Goal: Transaction & Acquisition: Book appointment/travel/reservation

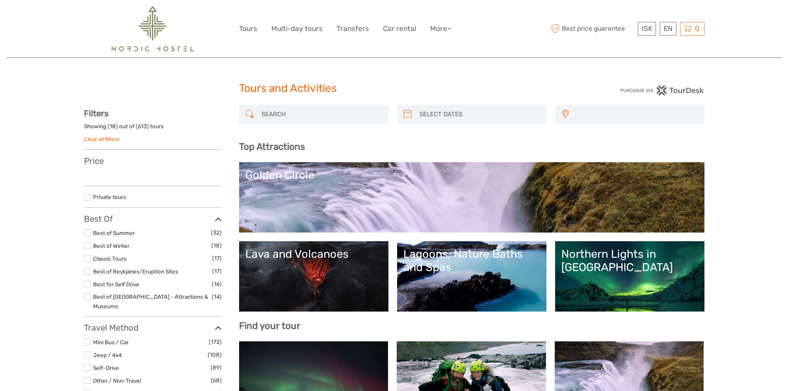
select select
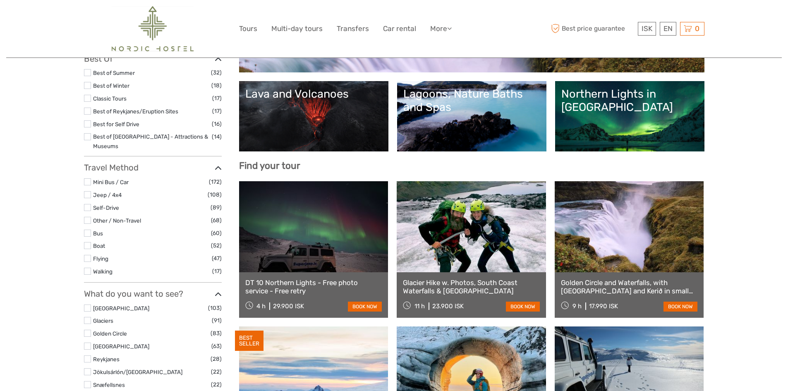
scroll to position [165, 0]
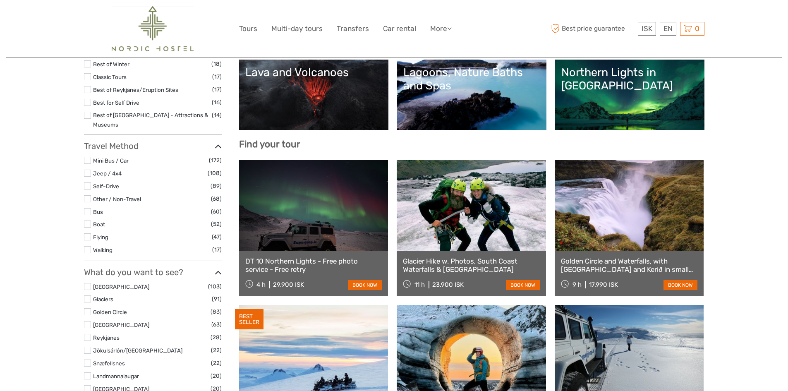
select select
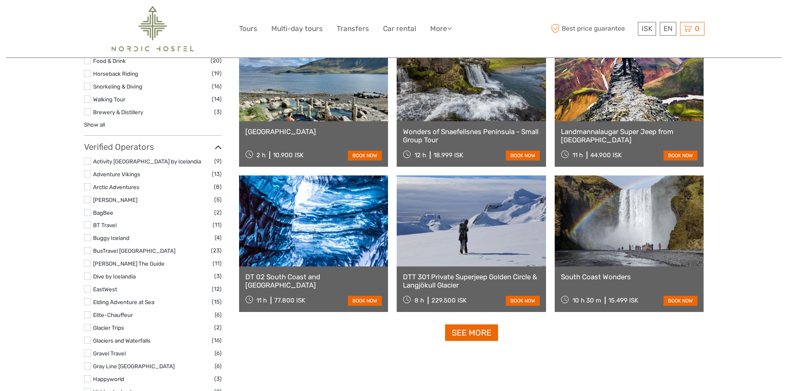
scroll to position [1005, 0]
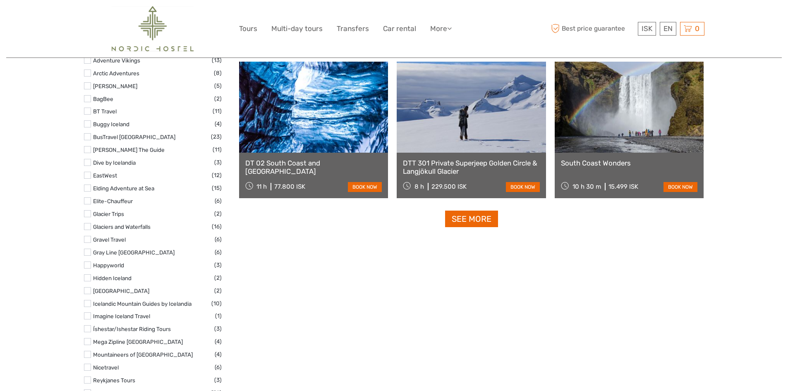
click at [476, 213] on link "See more" at bounding box center [471, 219] width 53 height 17
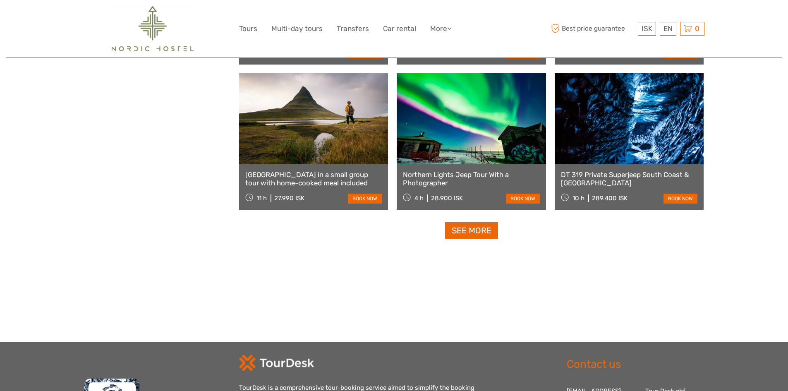
scroll to position [1667, 0]
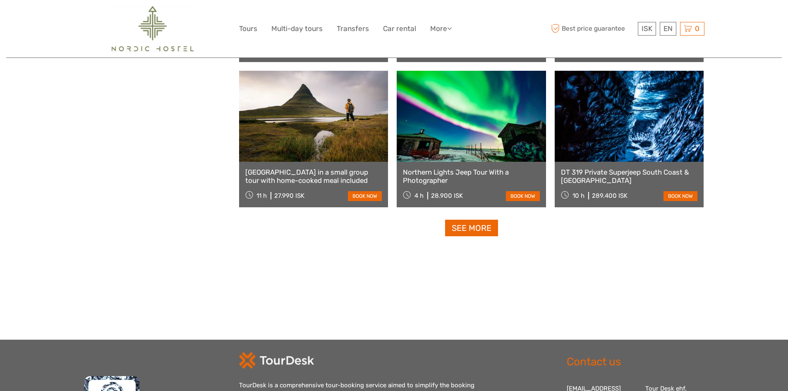
click at [474, 227] on link "See more" at bounding box center [471, 228] width 53 height 17
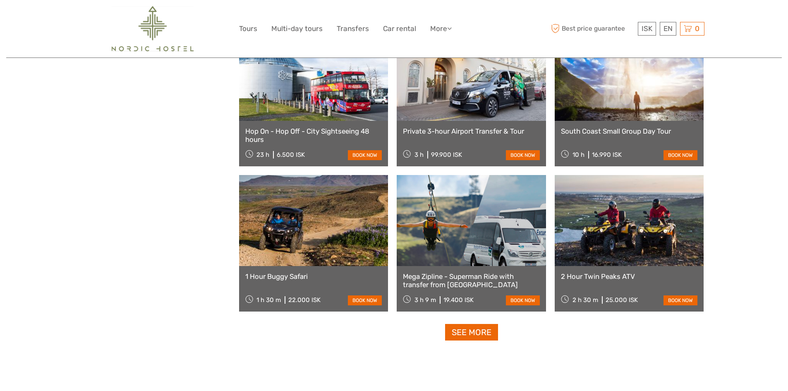
scroll to position [2453, 0]
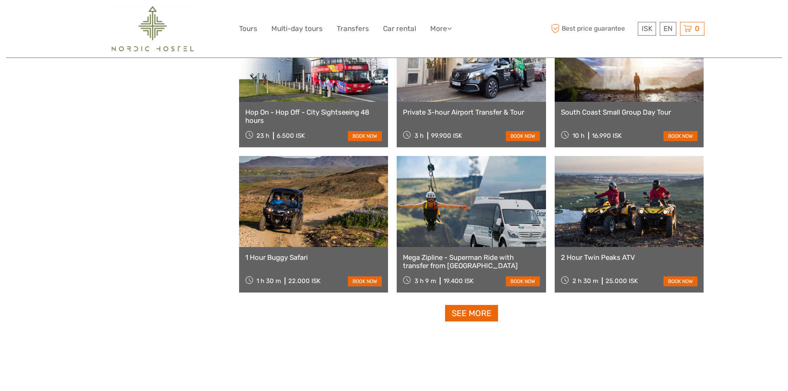
click at [470, 314] on link "See more" at bounding box center [471, 313] width 53 height 17
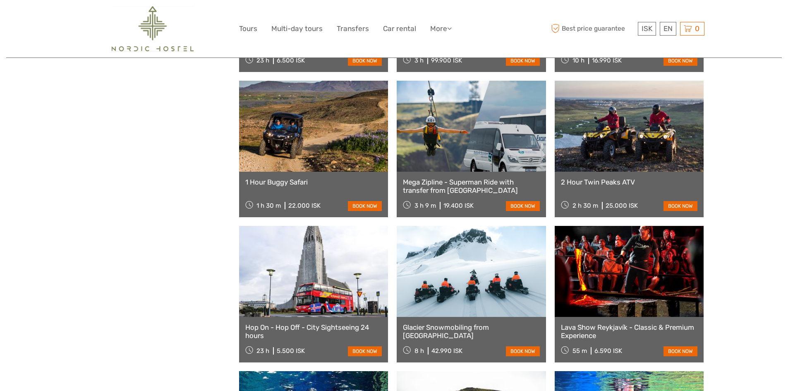
scroll to position [2536, 0]
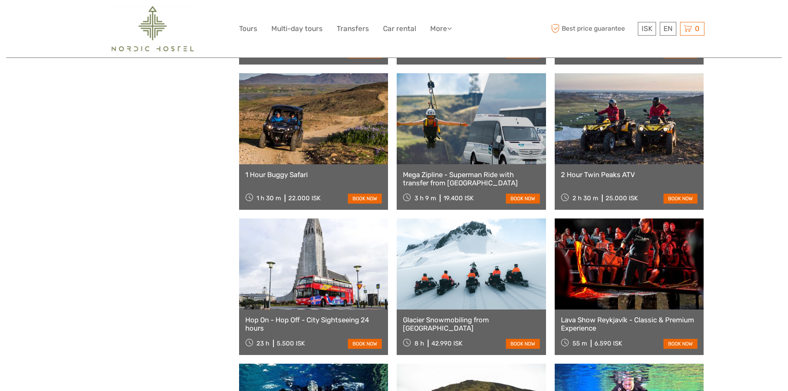
click at [640, 151] on link at bounding box center [629, 118] width 149 height 91
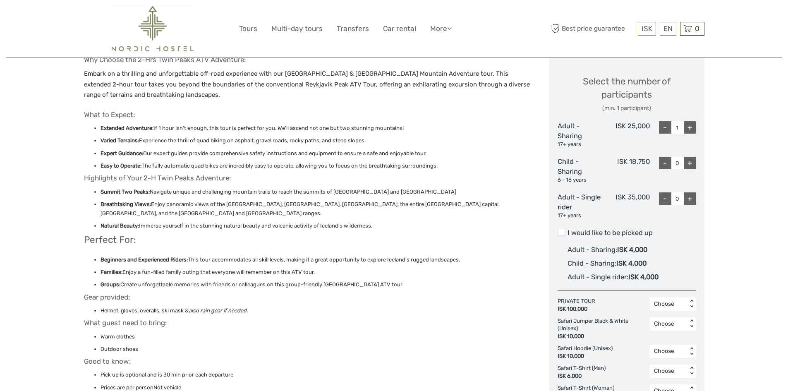
scroll to position [350, 0]
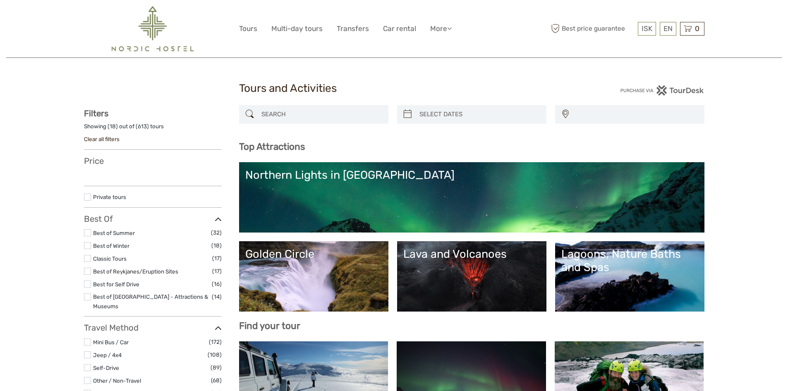
select select
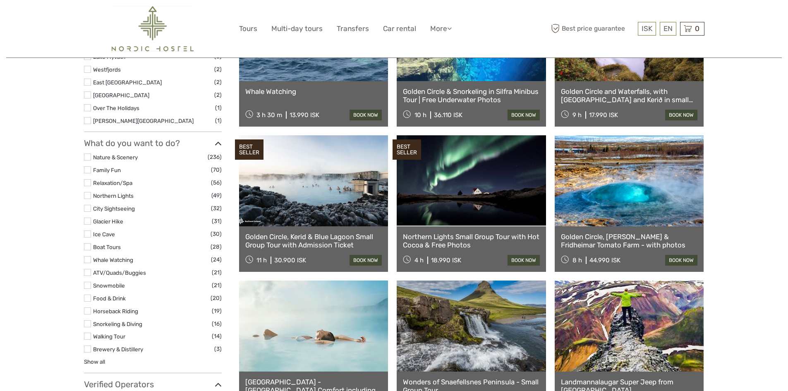
select select
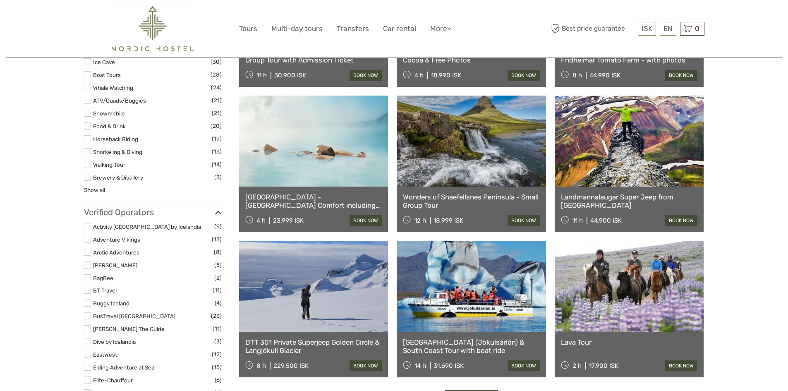
scroll to position [964, 0]
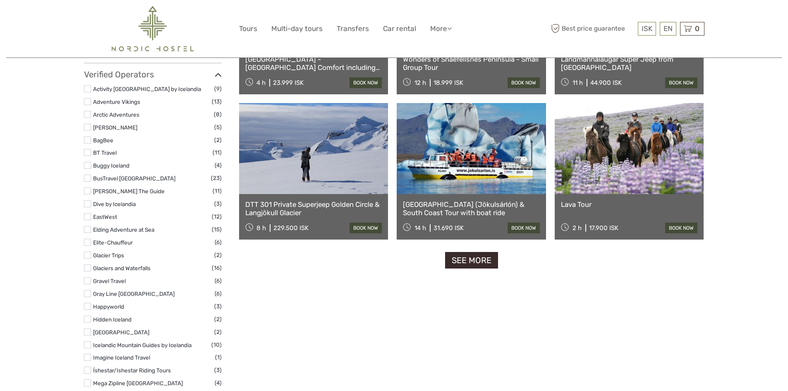
click at [475, 262] on link "See more" at bounding box center [471, 260] width 53 height 17
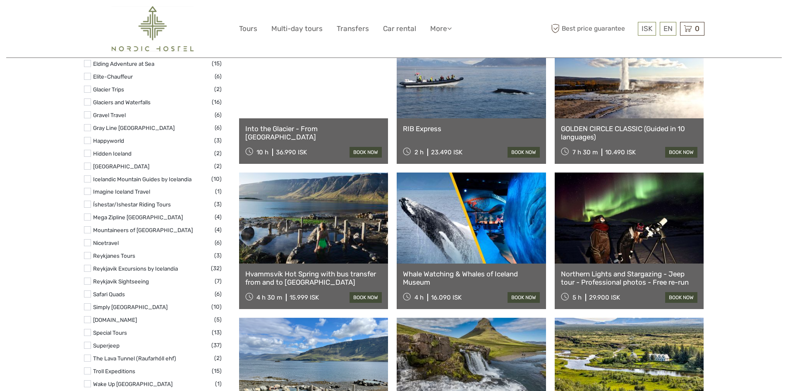
scroll to position [1130, 0]
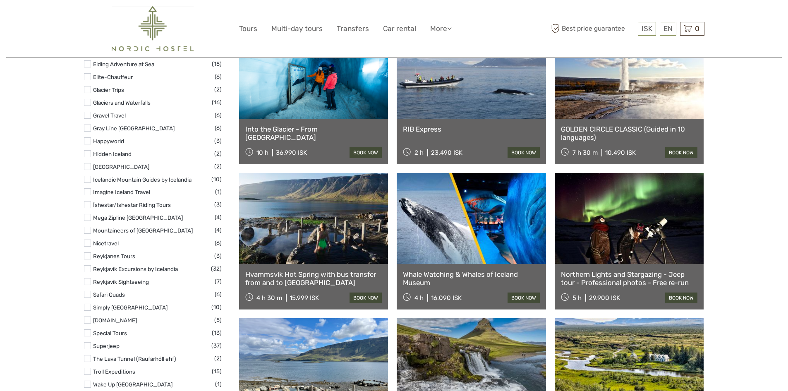
click at [299, 83] on link at bounding box center [313, 73] width 149 height 91
